Goal: Transaction & Acquisition: Book appointment/travel/reservation

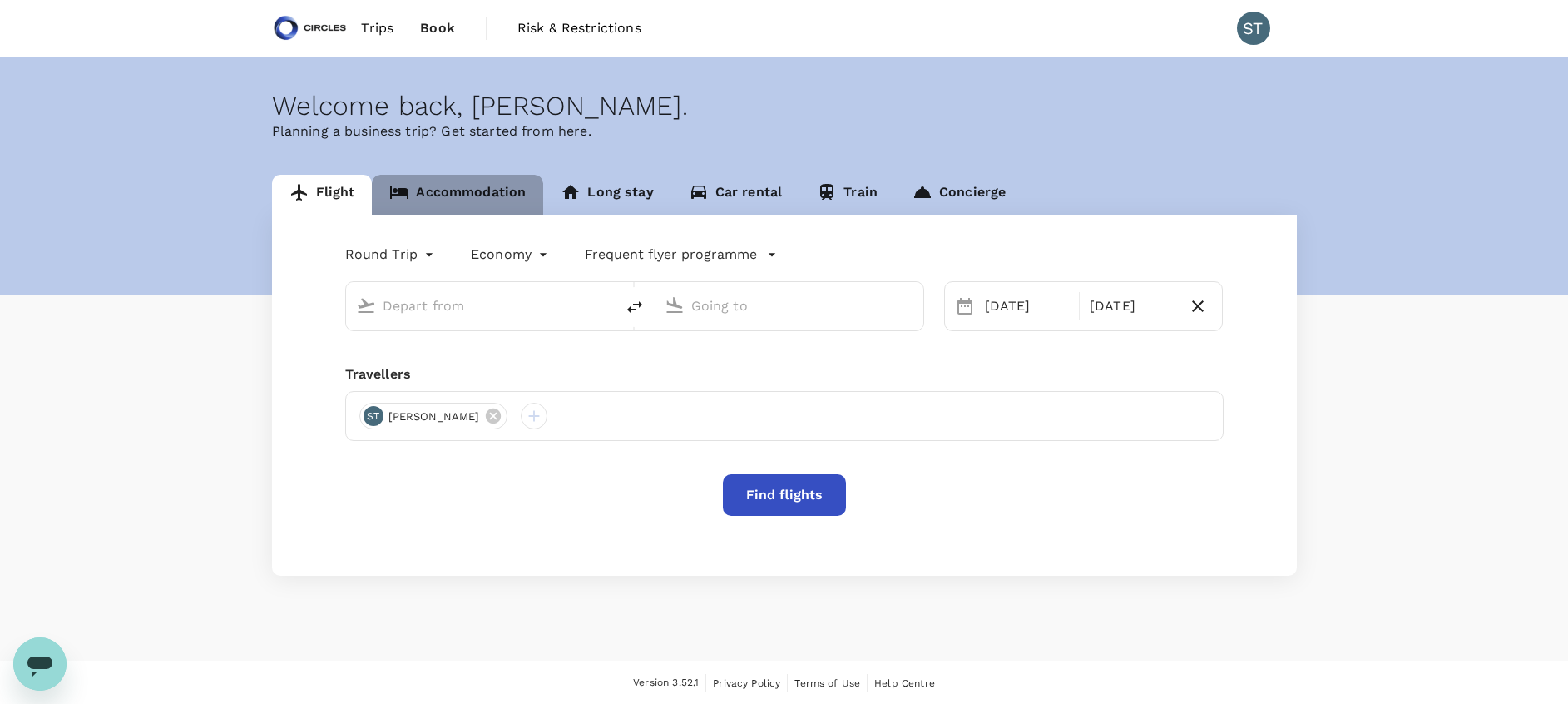
click at [474, 200] on link "Accommodation" at bounding box center [458, 194] width 172 height 40
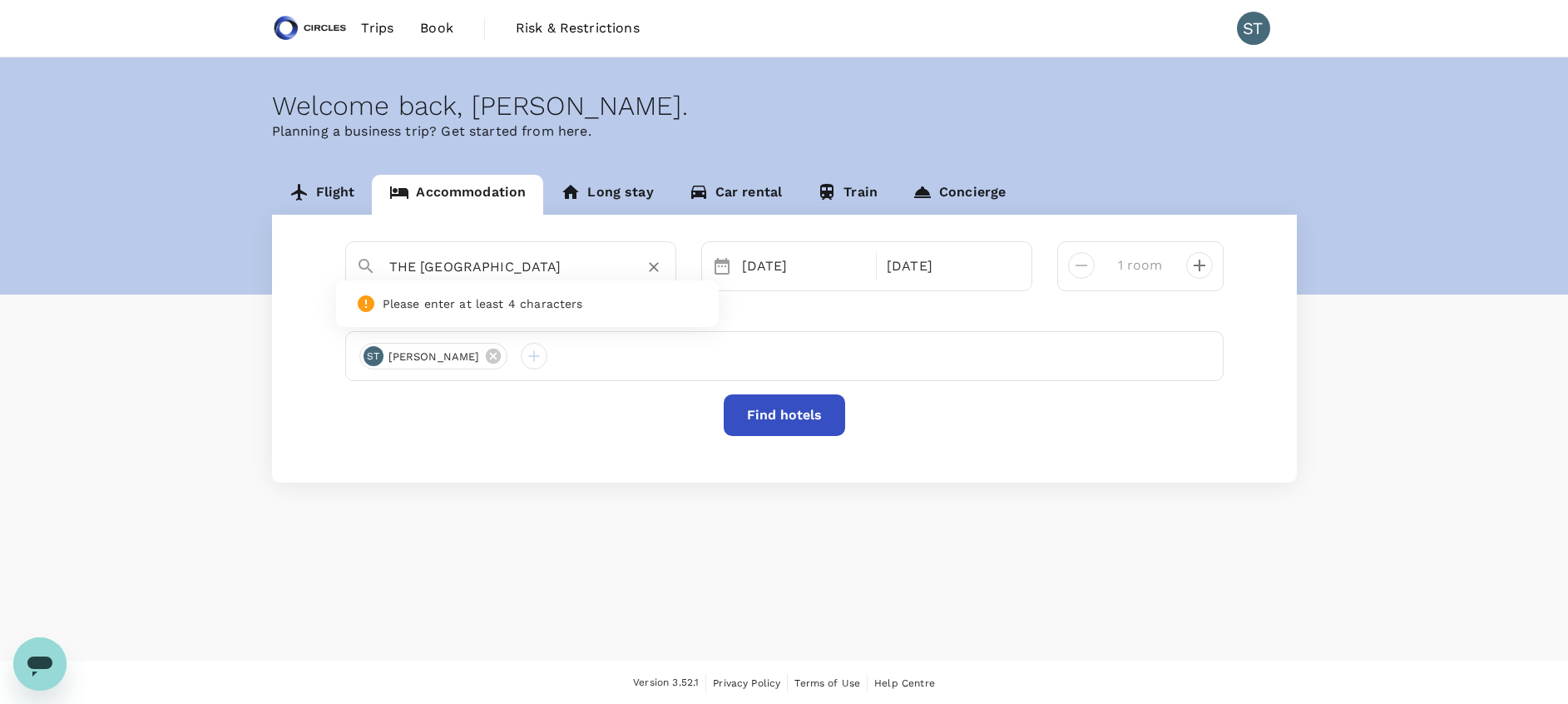
drag, startPoint x: 583, startPoint y: 276, endPoint x: 359, endPoint y: 267, distance: 224.2
click at [359, 267] on div "THE [GEOGRAPHIC_DATA]" at bounding box center [504, 260] width 323 height 43
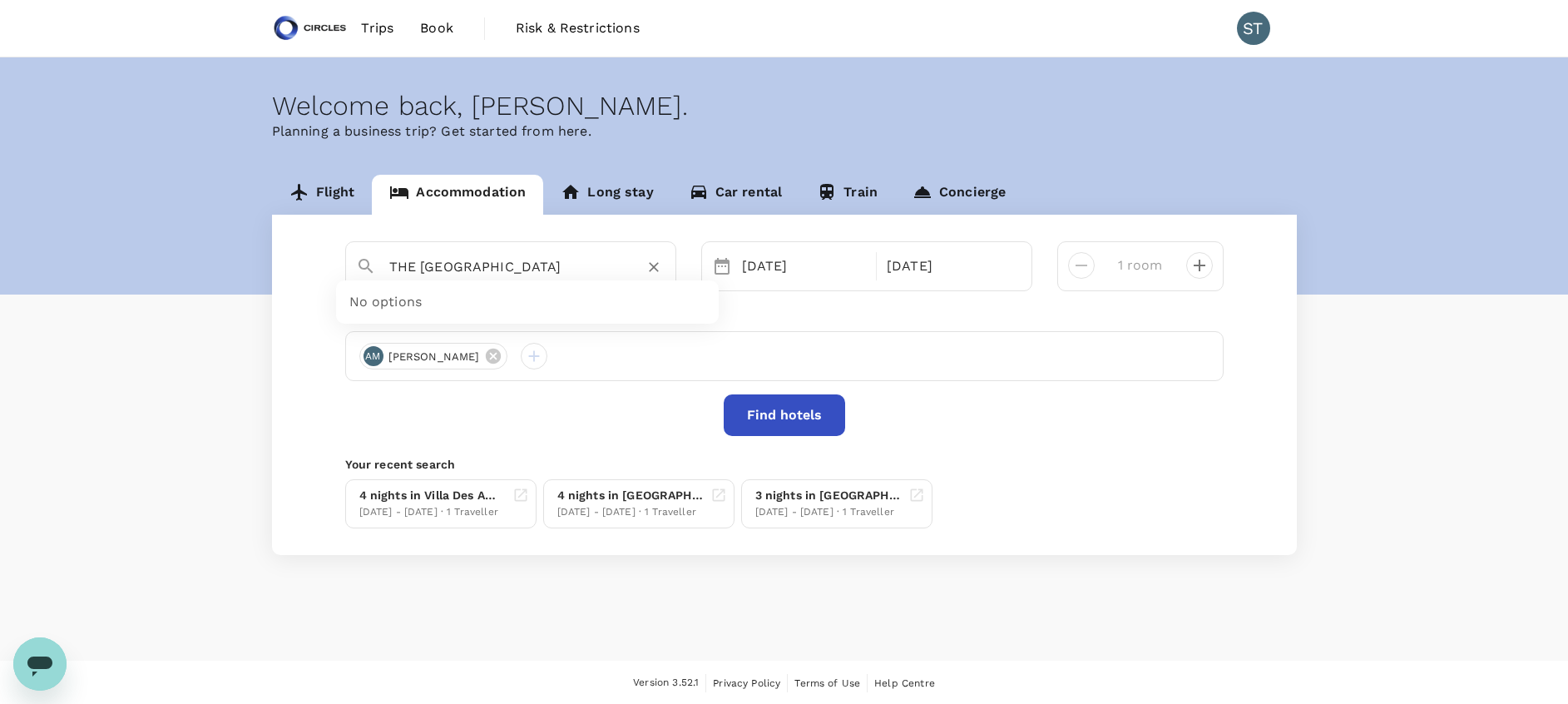
type input "THE [GEOGRAPHIC_DATA]"
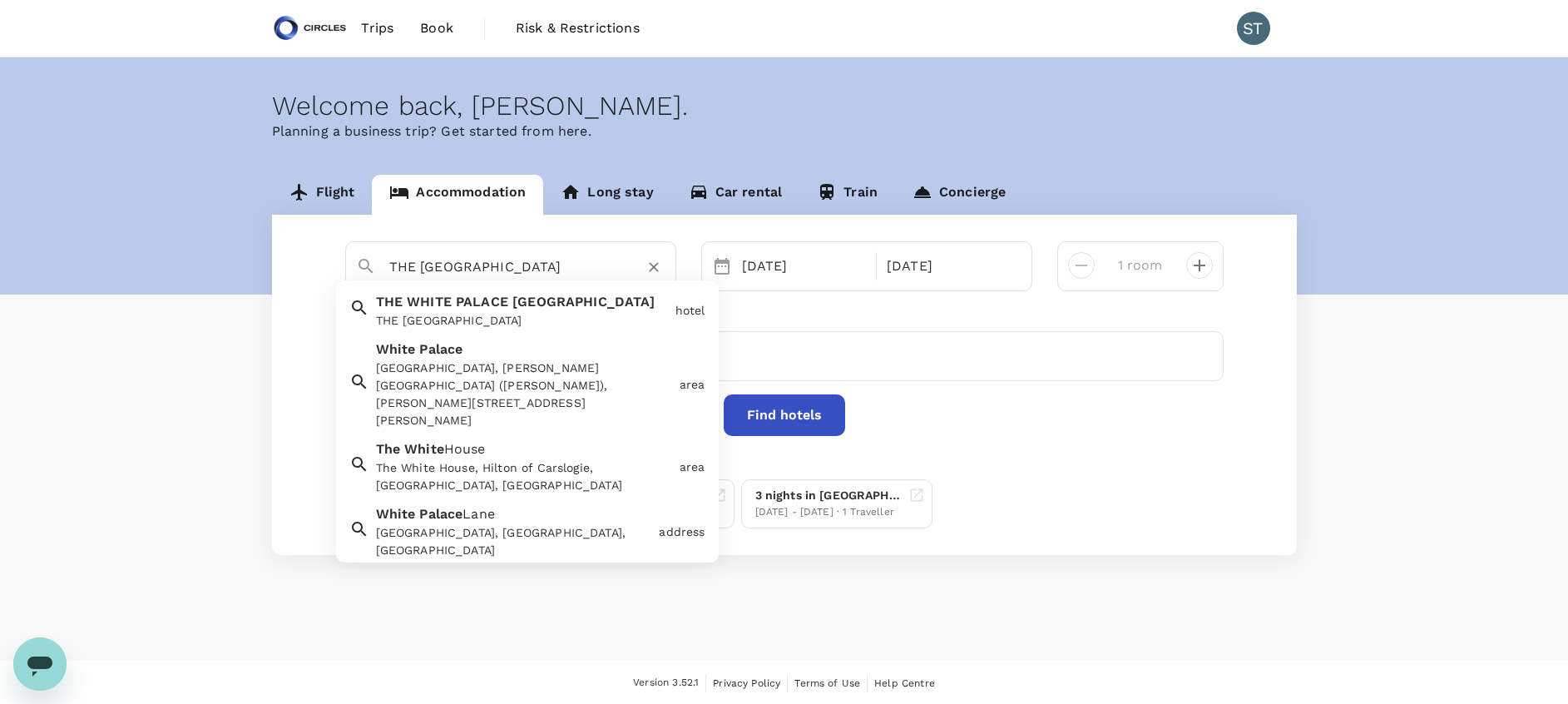
drag, startPoint x: 585, startPoint y: 268, endPoint x: 362, endPoint y: 255, distance: 223.4
click at [362, 255] on div "THE [GEOGRAPHIC_DATA]" at bounding box center [504, 260] width 323 height 43
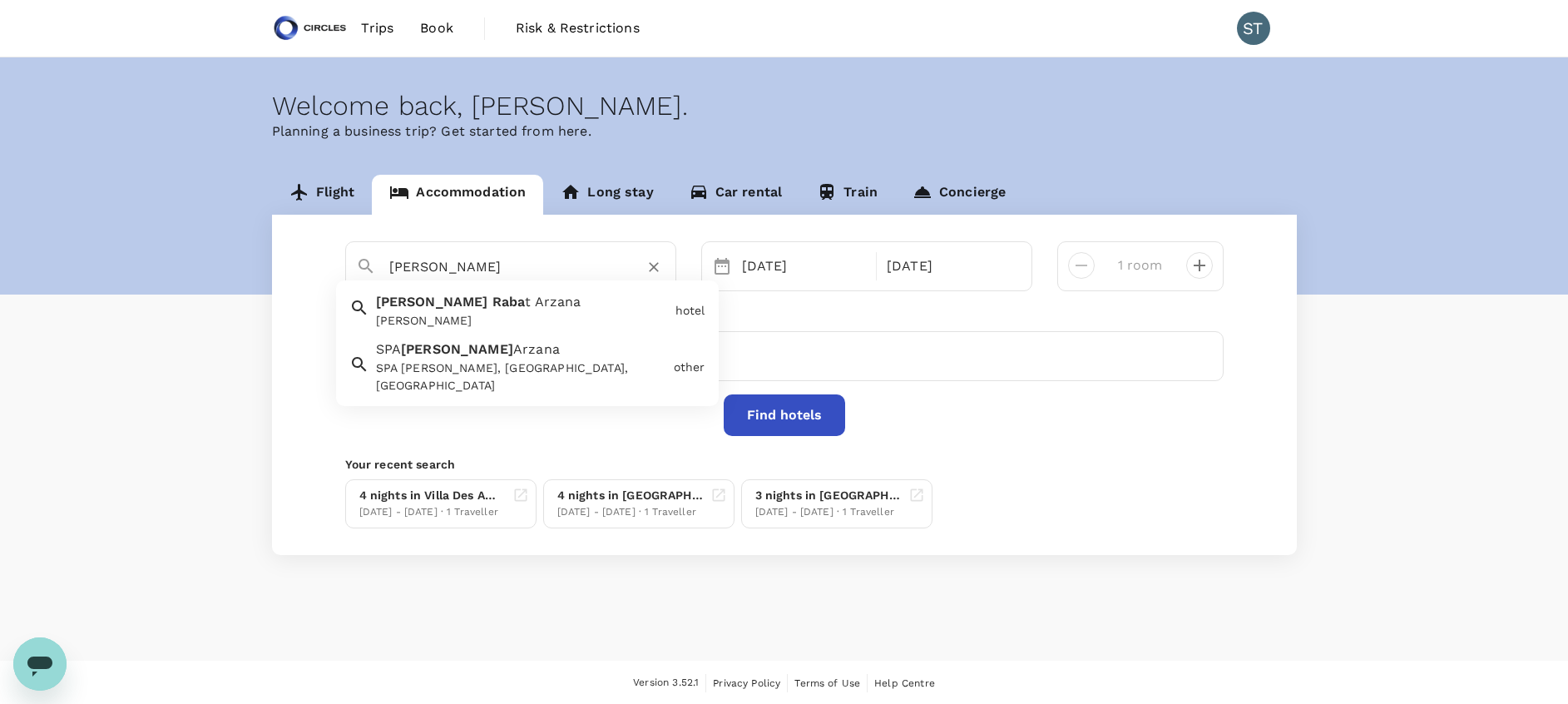
click at [514, 316] on div "[PERSON_NAME]" at bounding box center [522, 321] width 293 height 17
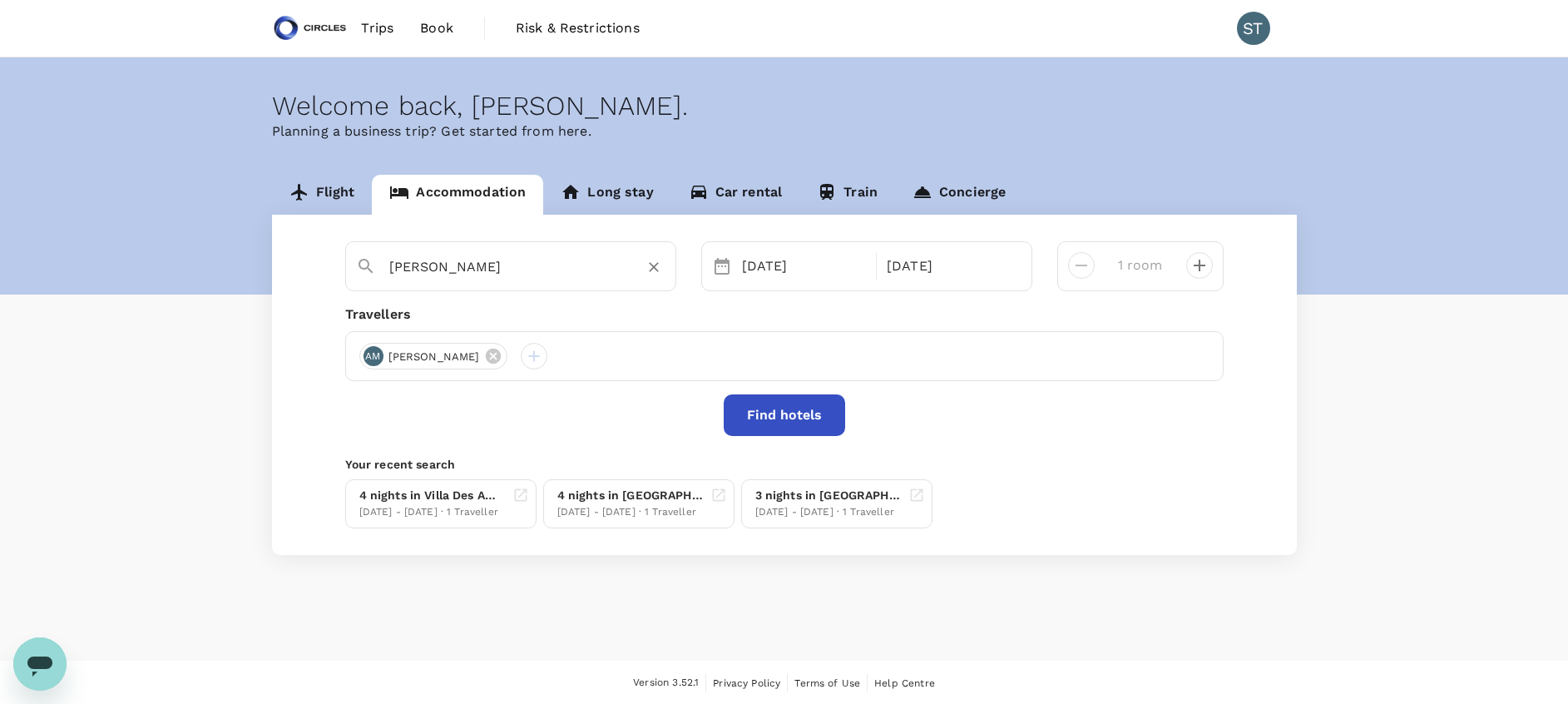
type input "[PERSON_NAME]"
click at [776, 414] on button "Find hotels" at bounding box center [784, 415] width 121 height 41
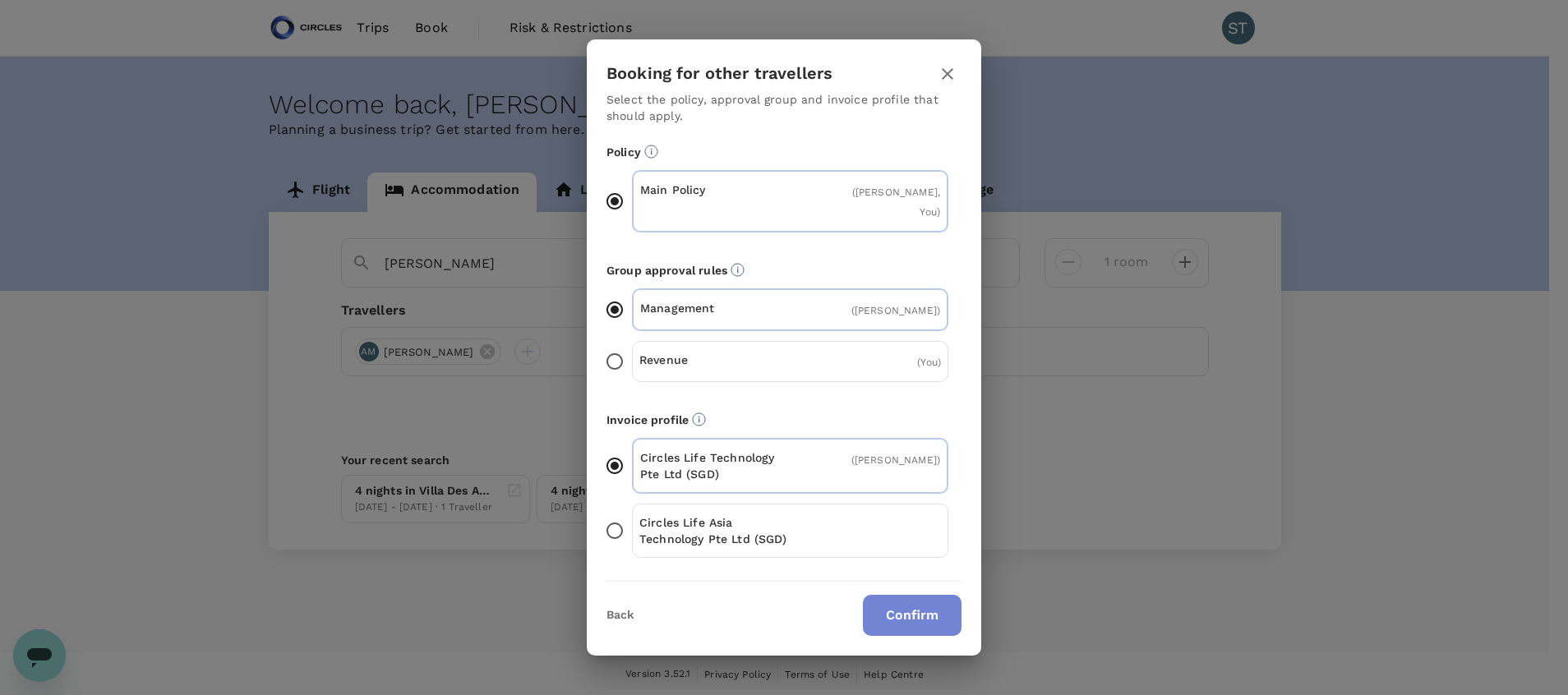
click at [913, 612] on button "Confirm" at bounding box center [913, 615] width 99 height 41
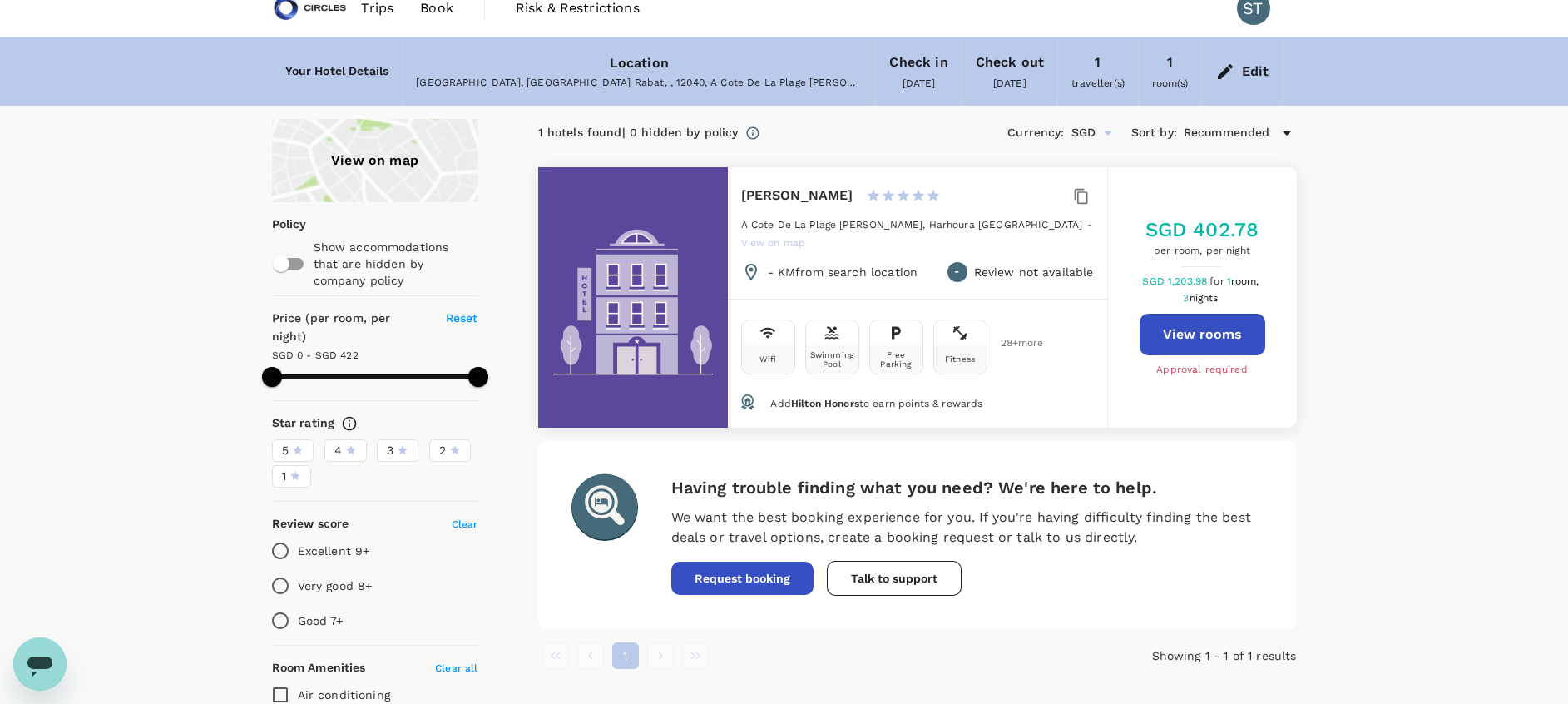
scroll to position [22, 0]
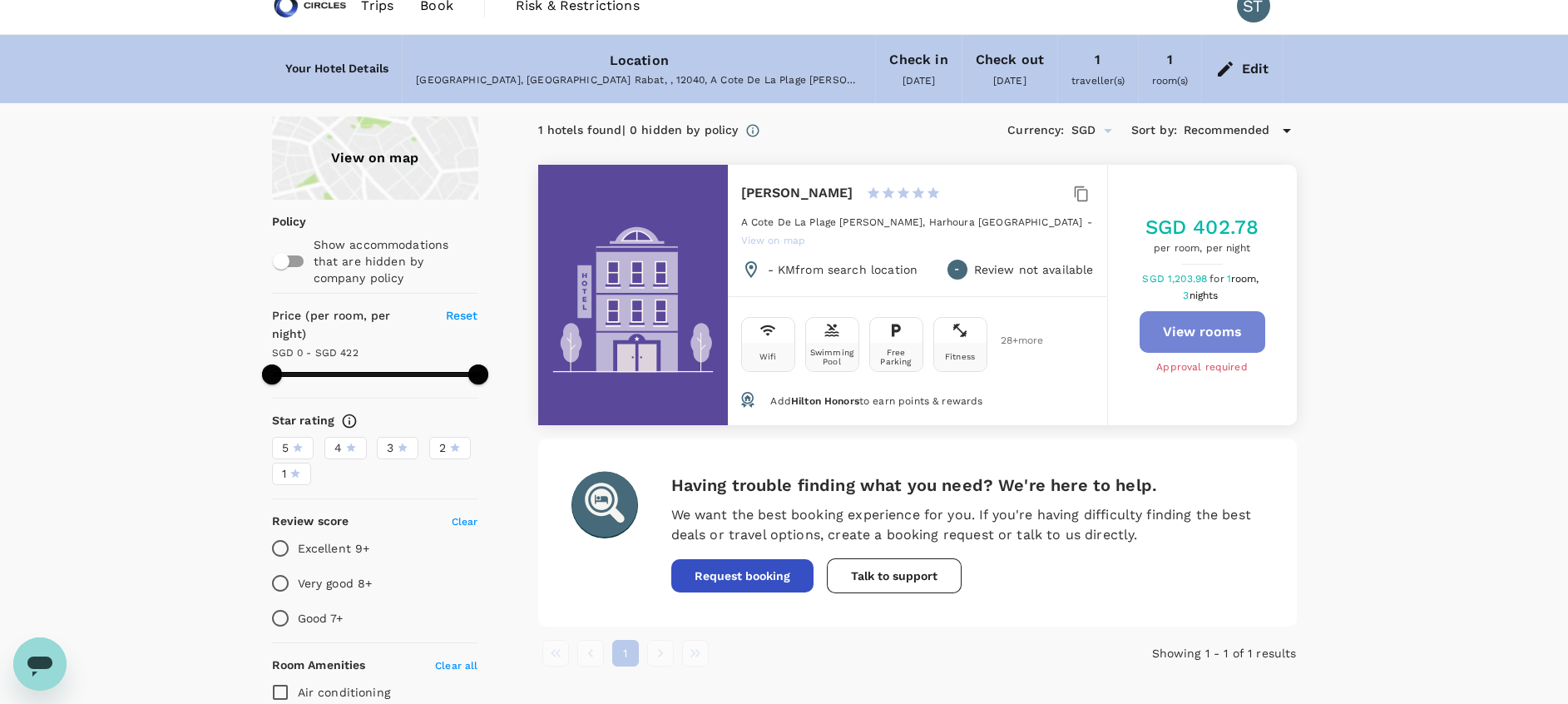
click at [1206, 324] on button "View rooms" at bounding box center [1203, 332] width 125 height 41
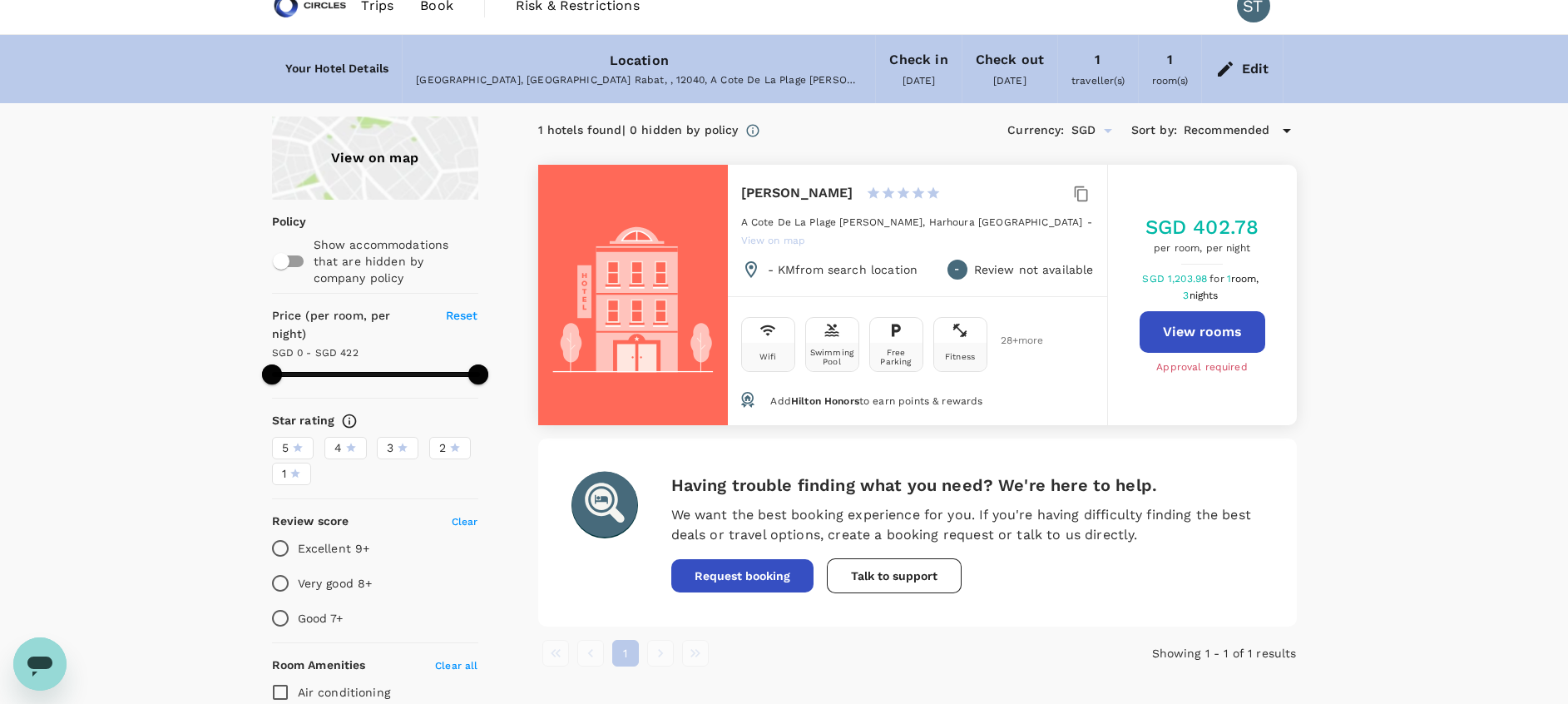
type input "421"
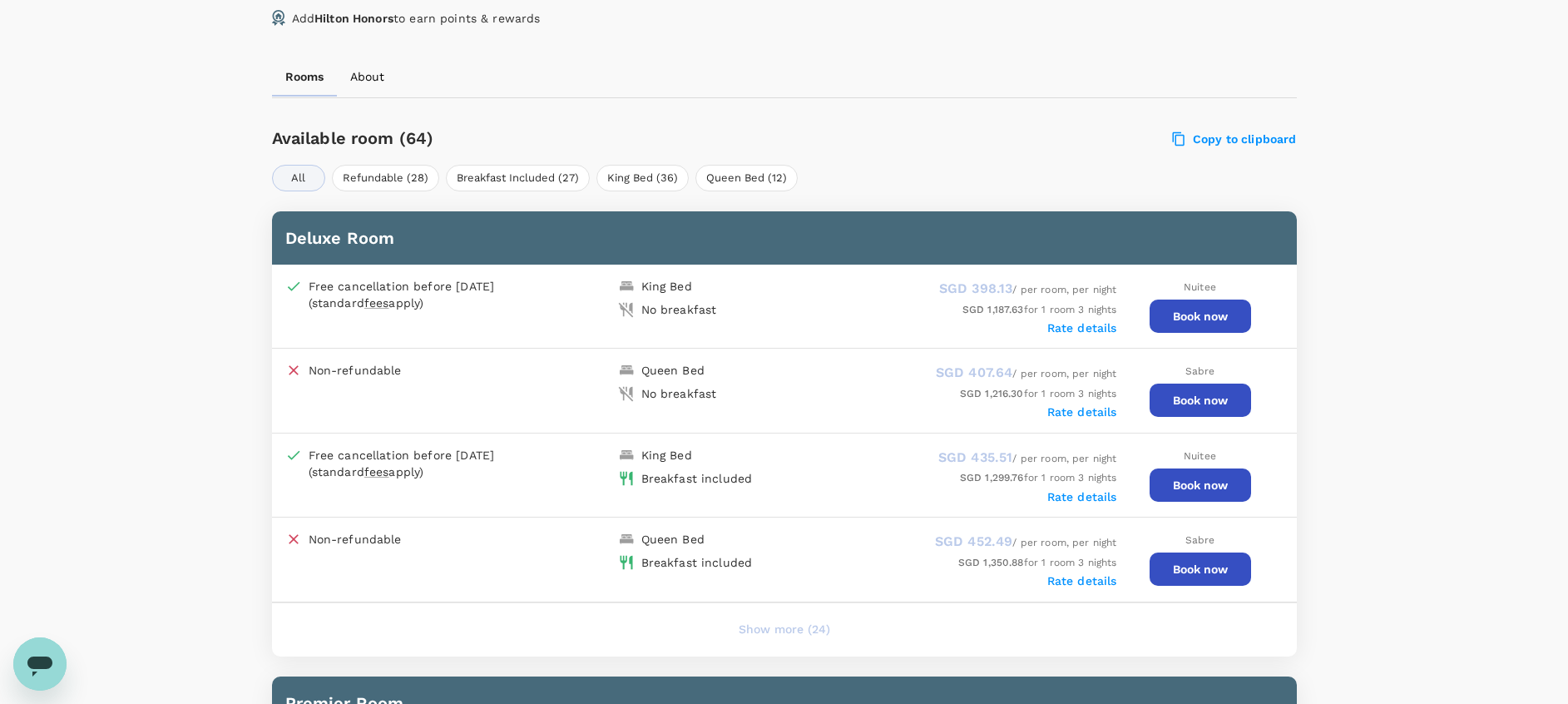
scroll to position [737, 0]
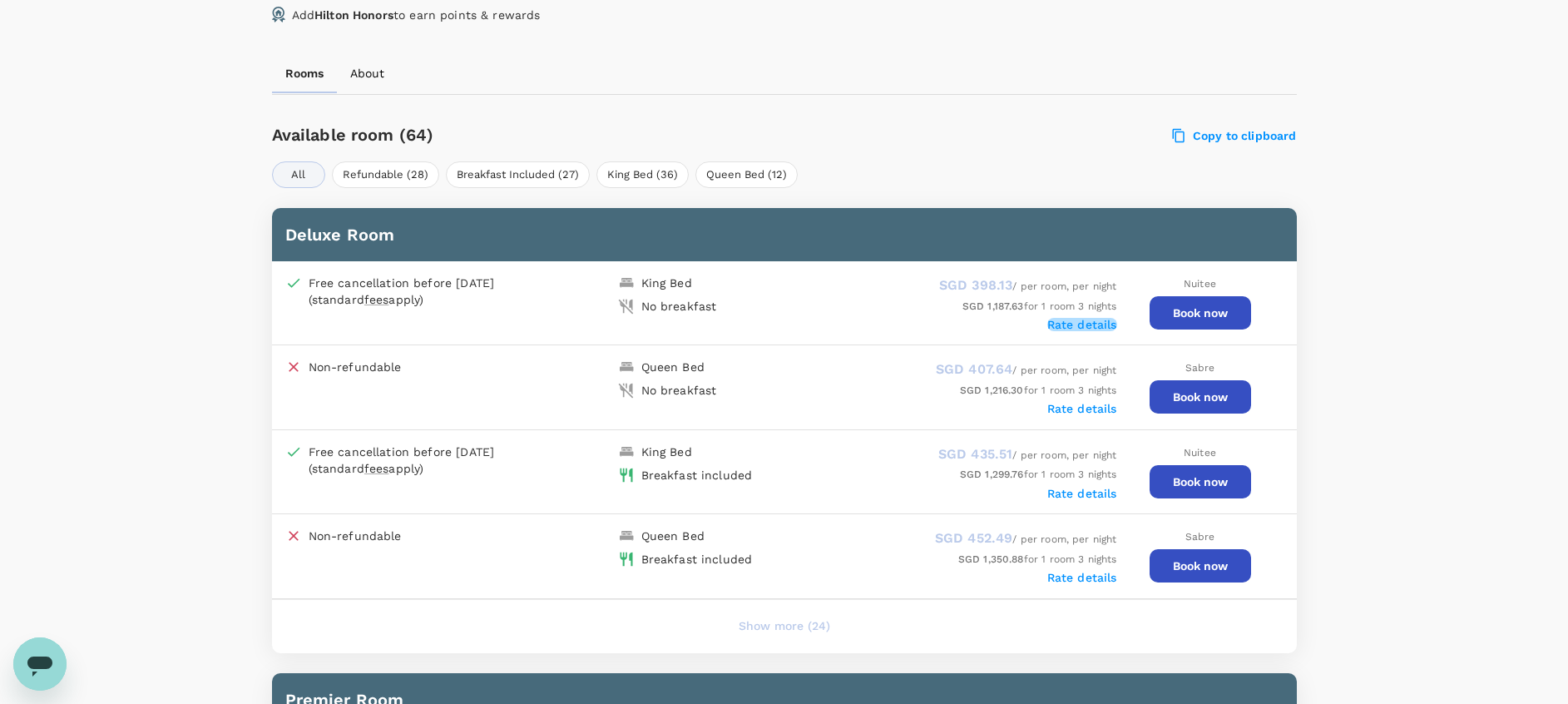
click at [1086, 329] on label "Rate details" at bounding box center [1082, 325] width 70 height 14
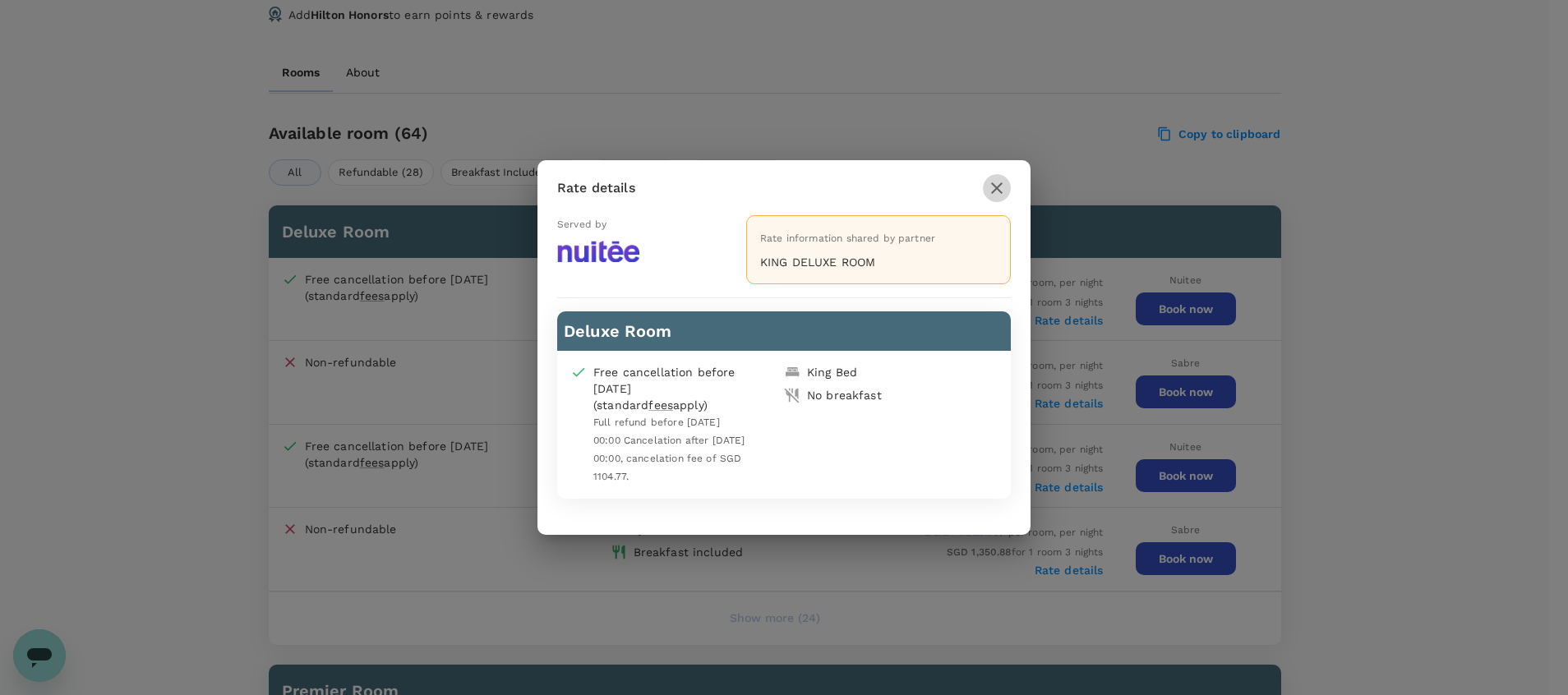
click at [992, 193] on icon "button" at bounding box center [997, 189] width 11 height 11
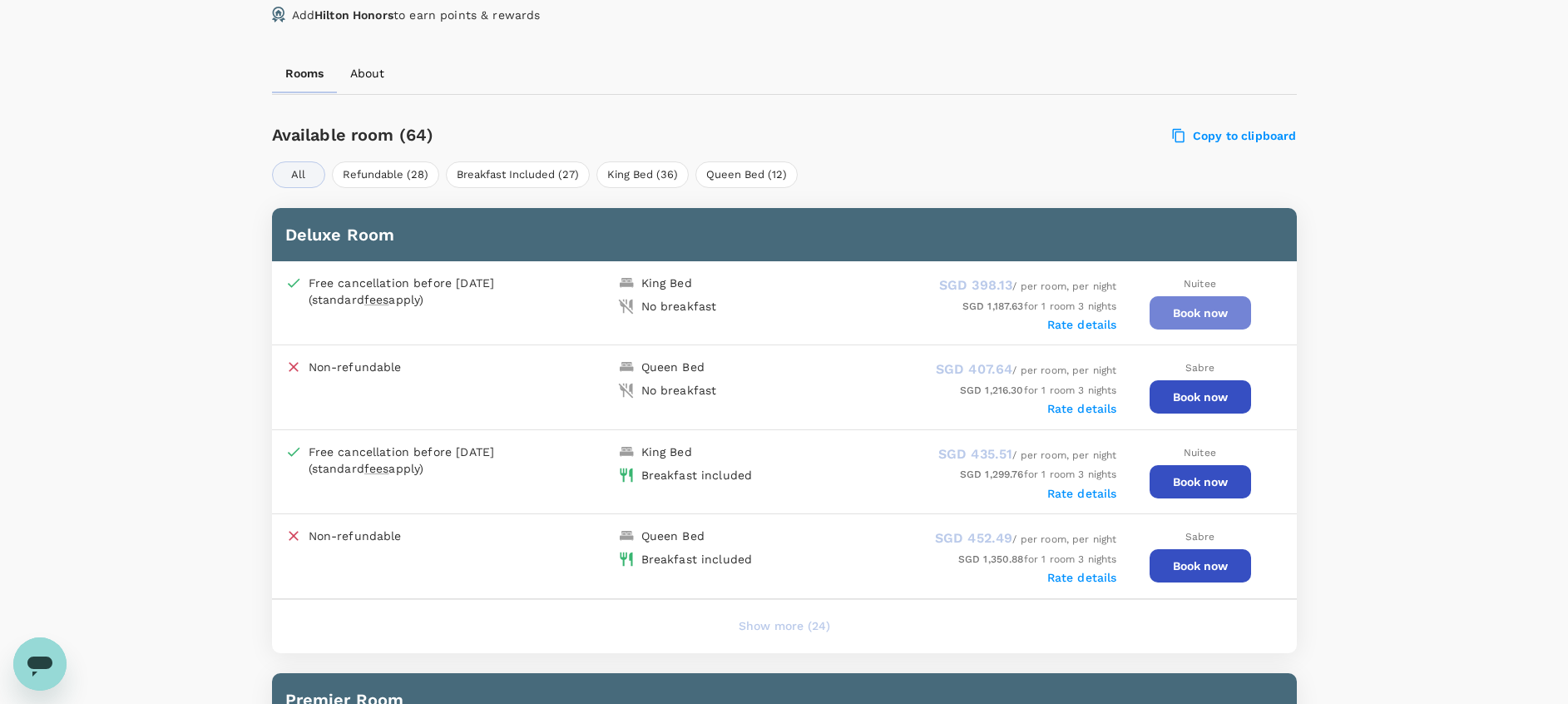
click at [1196, 318] on button "Book now" at bounding box center [1200, 312] width 101 height 34
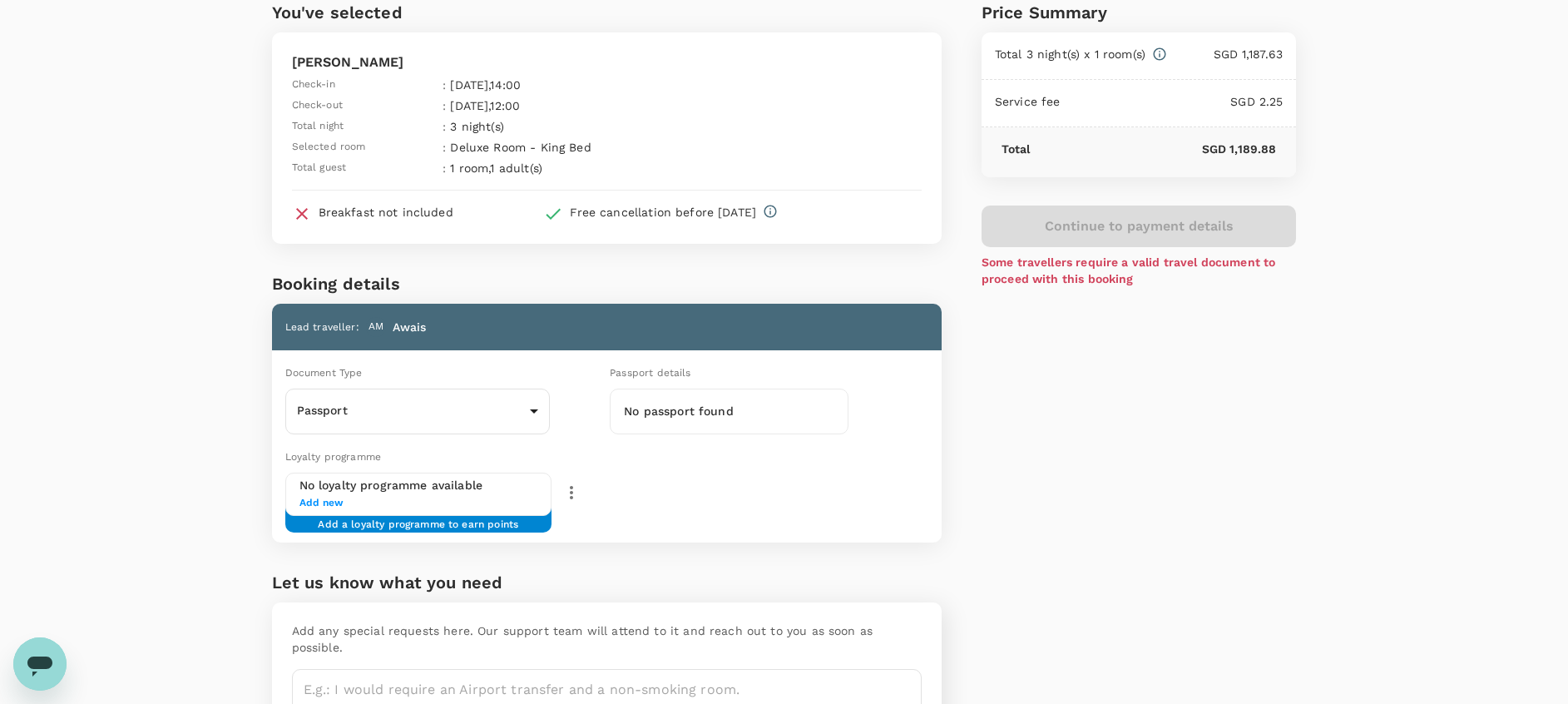
scroll to position [177, 0]
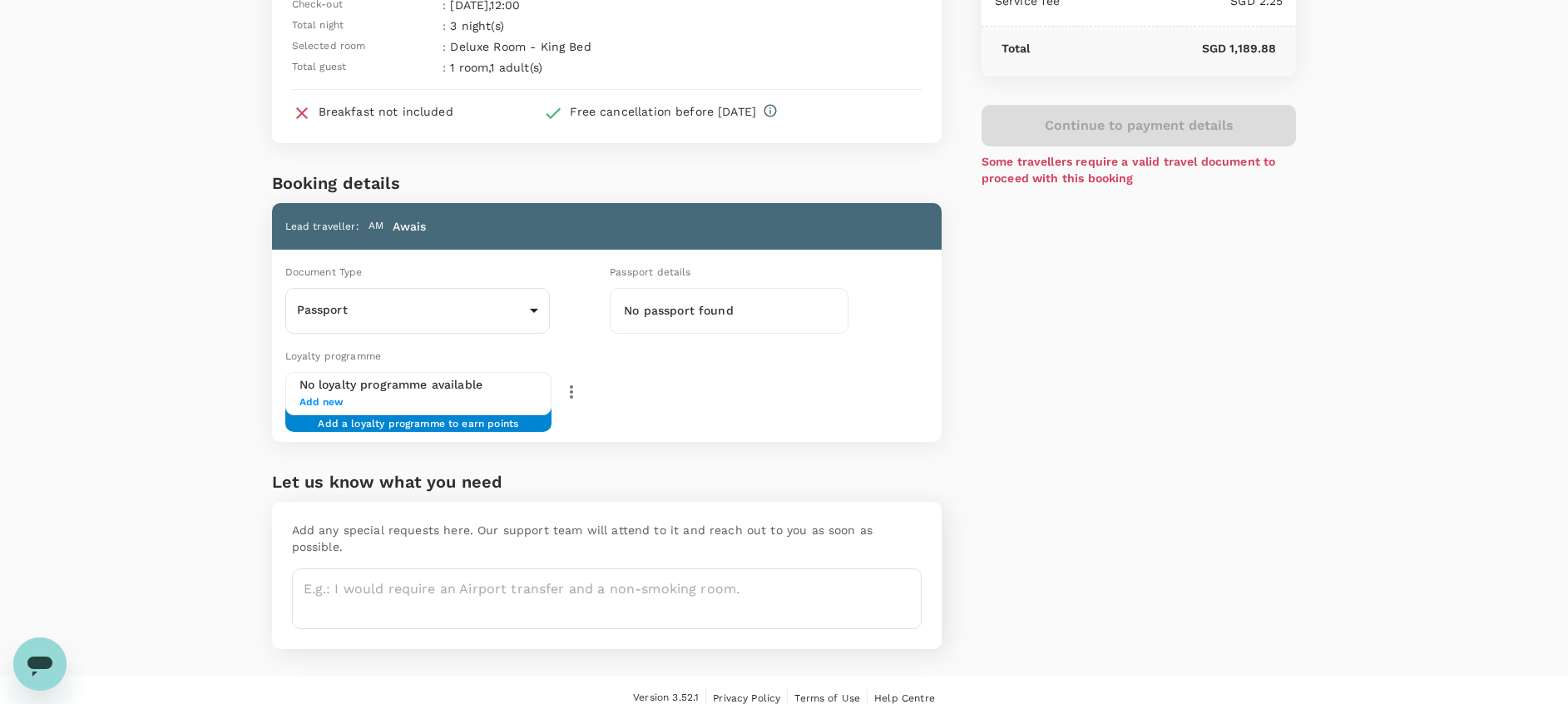
click at [168, 268] on div "You've selected Conrad Rabat Arzana Check-in : 01 Oct 2025 , 14:00 Check-out : …" at bounding box center [784, 267] width 1568 height 818
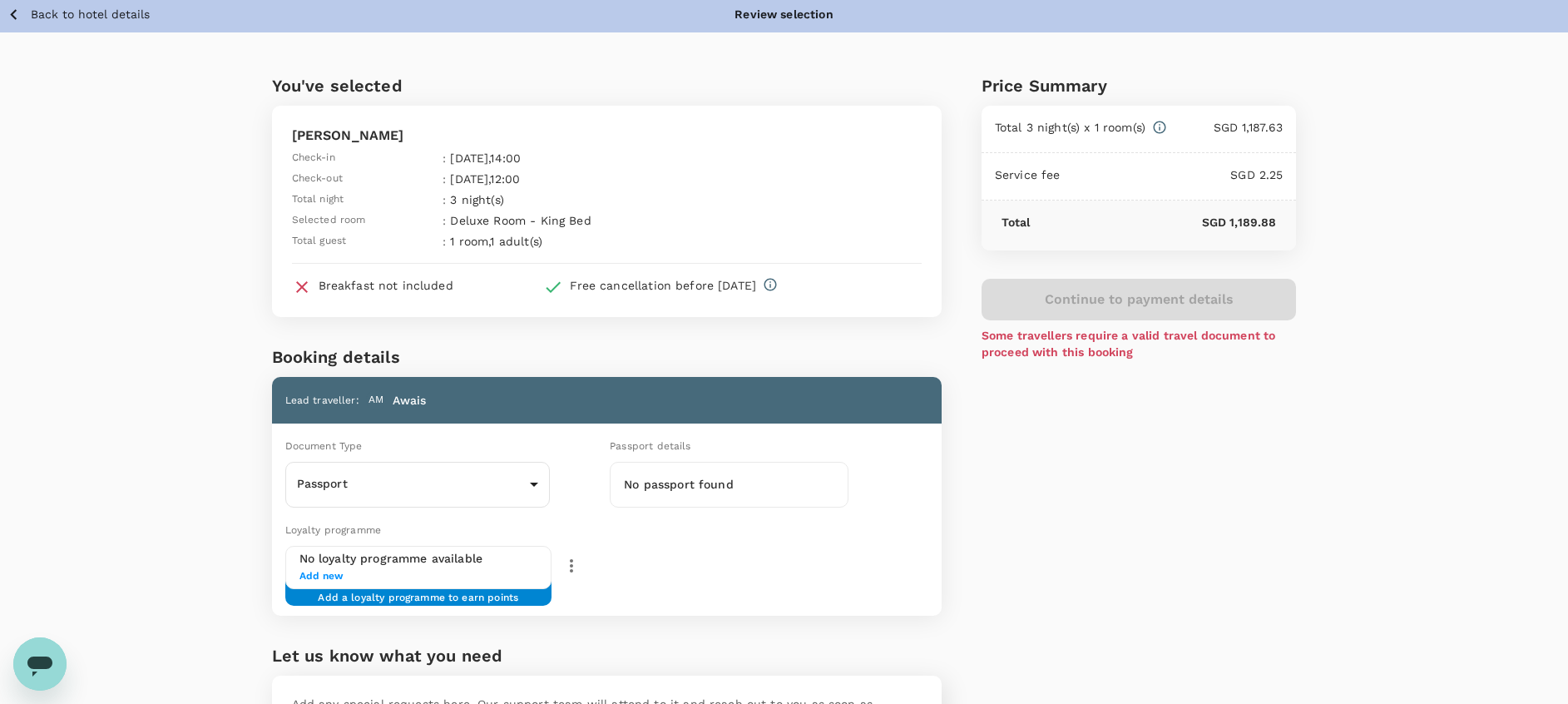
scroll to position [0, 0]
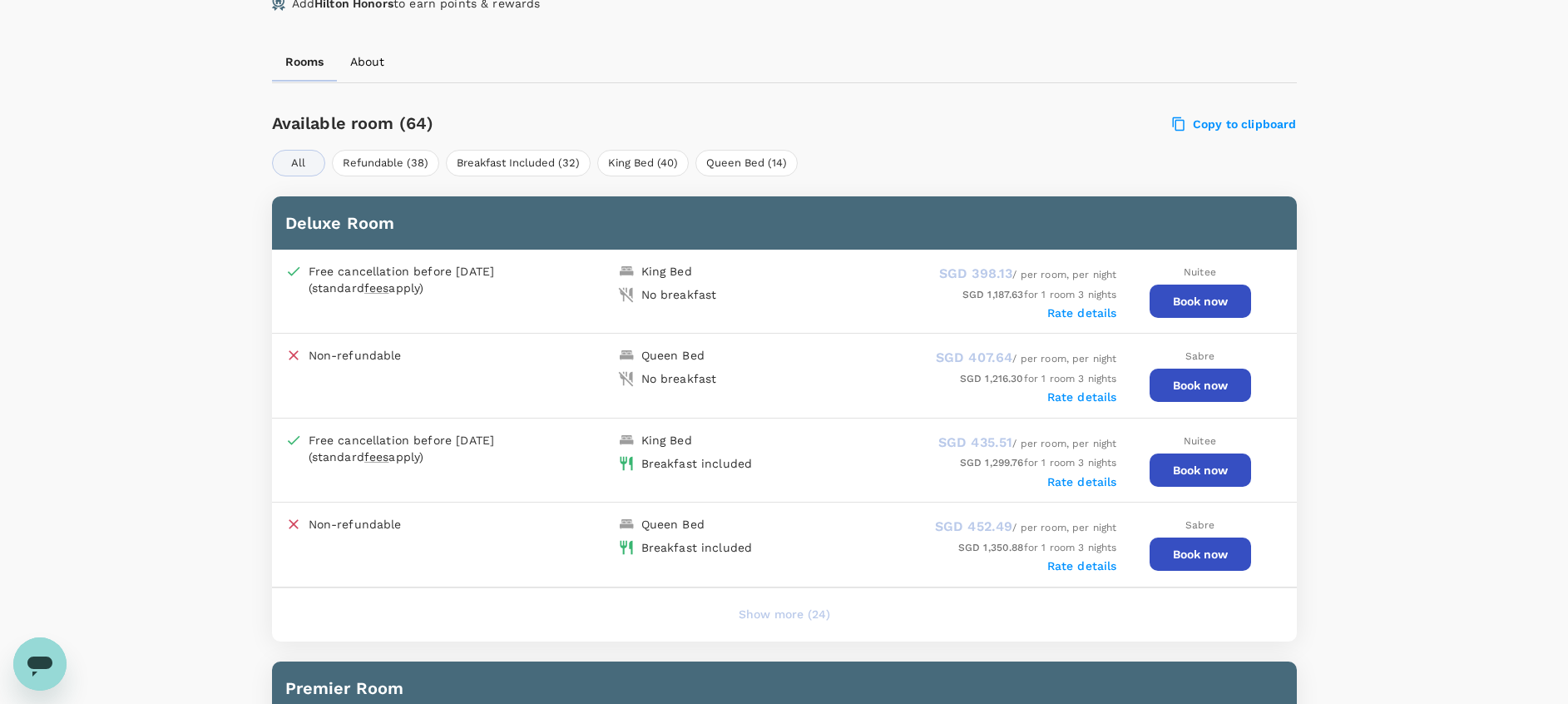
scroll to position [749, 0]
click at [1206, 478] on button "Book now" at bounding box center [1200, 470] width 101 height 34
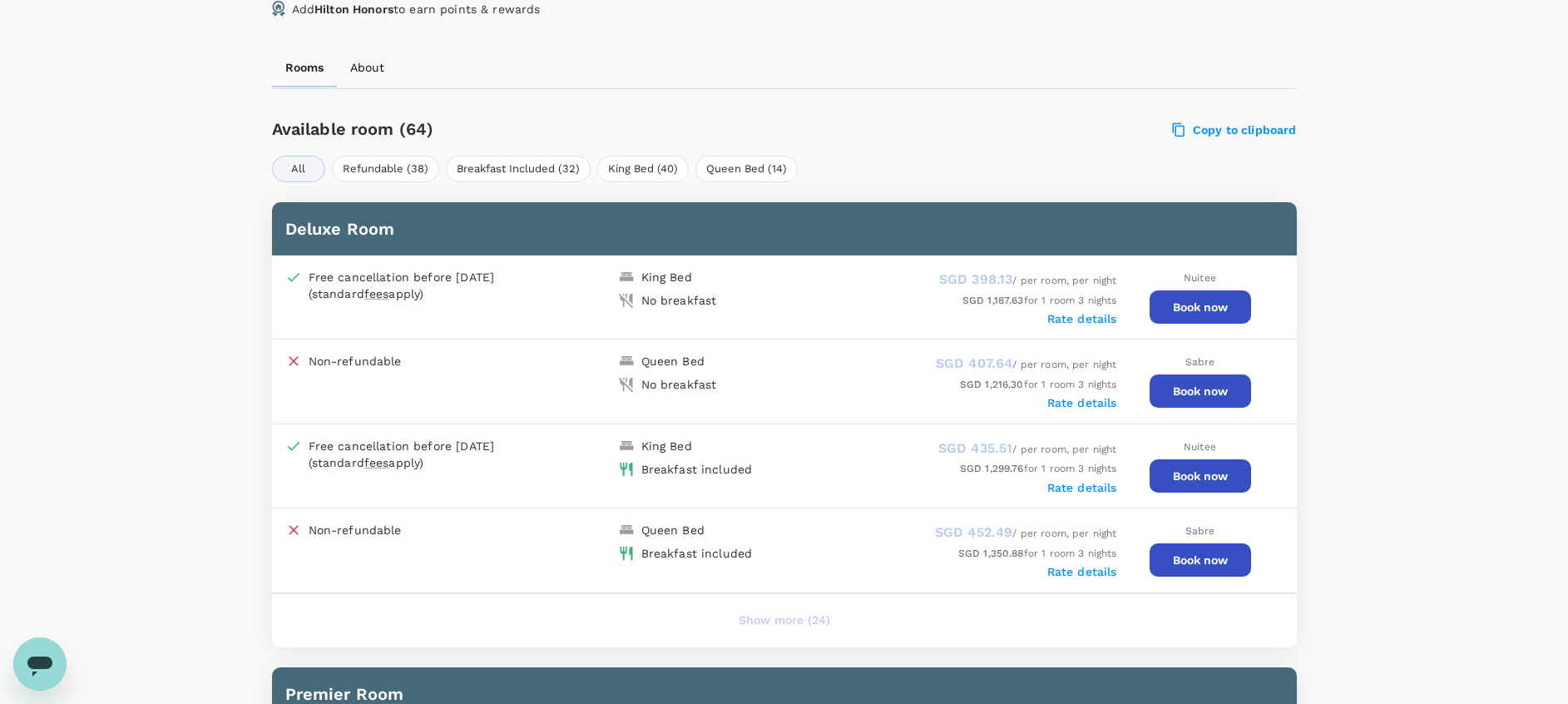
click at [1080, 322] on label "Rate details" at bounding box center [1082, 319] width 70 height 14
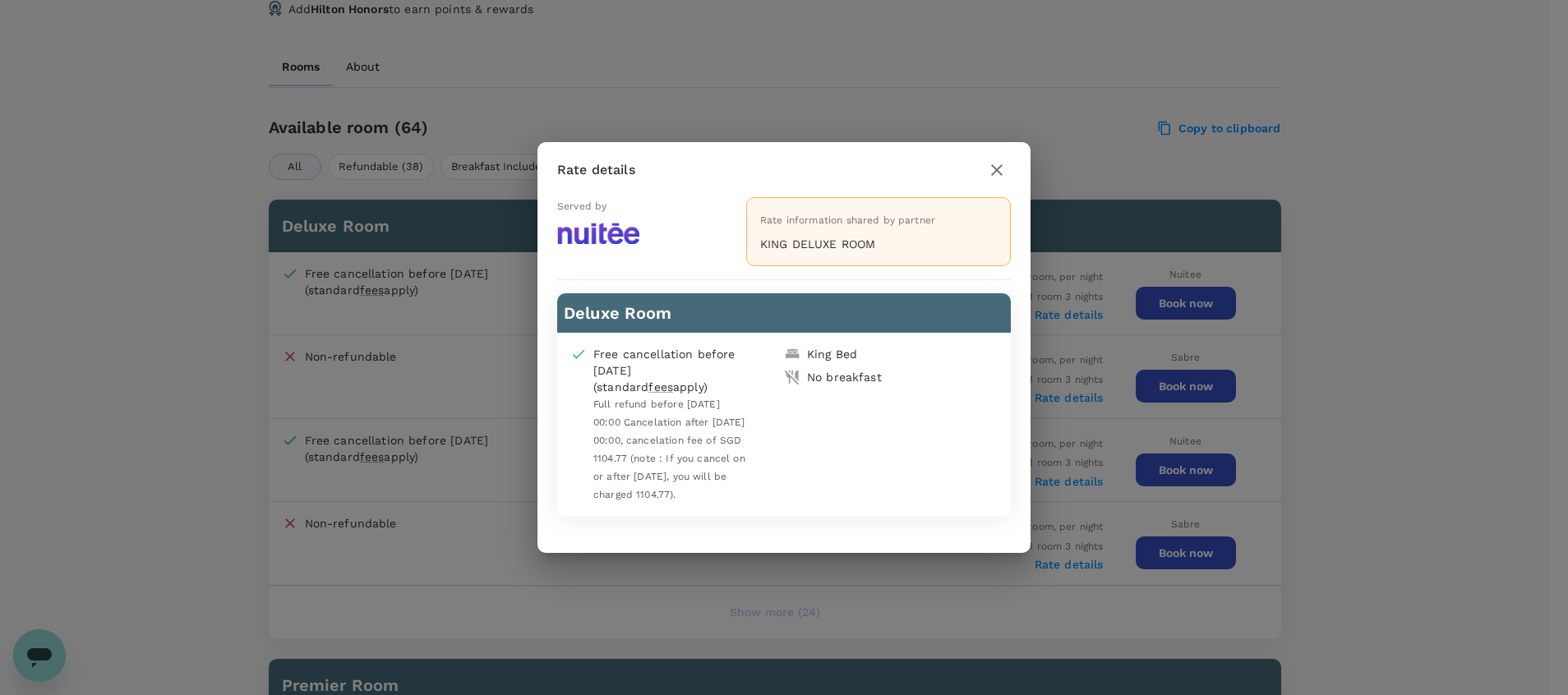
click at [992, 171] on icon "button" at bounding box center [997, 169] width 20 height 20
